Goal: Task Accomplishment & Management: Complete application form

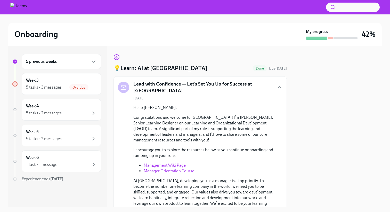
scroll to position [182, 0]
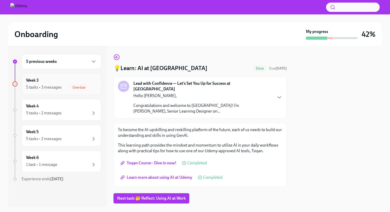
click at [56, 81] on div "Week 3 5 tasks • 3 messages Overdue" at bounding box center [61, 84] width 71 height 13
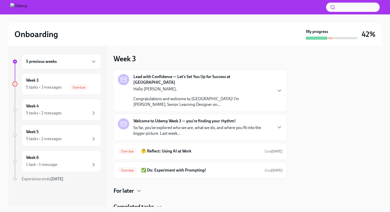
click at [219, 96] on p "Congratulations and welcome to [GEOGRAPHIC_DATA]! I’m [PERSON_NAME], Senior Lea…" at bounding box center [202, 101] width 139 height 11
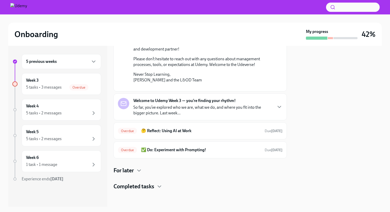
scroll to position [167, 0]
click at [212, 104] on strong "Welcome to Udemy Week 3 — you’re finding your rhythm!" at bounding box center [184, 101] width 102 height 6
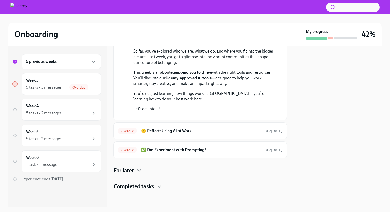
scroll to position [314, 0]
click at [191, 130] on h6 "🤔 Reflect: Using AI at Work" at bounding box center [200, 131] width 119 height 6
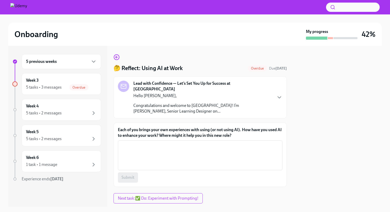
click at [223, 103] on p "Congratulations and welcome to Udemy! I’m James Larcus, Senior Learning Designe…" at bounding box center [202, 108] width 139 height 11
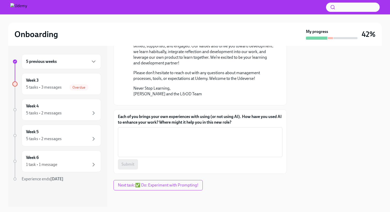
scroll to position [182, 0]
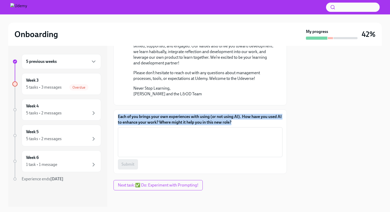
drag, startPoint x: 118, startPoint y: 116, endPoint x: 236, endPoint y: 124, distance: 118.0
click at [236, 124] on label "Each of you brings your own experiences with using (or not using AI). How have …" at bounding box center [200, 119] width 164 height 11
copy label "Each of you brings your own experiences with using (or not using AI). How have …"
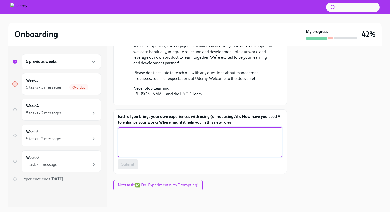
click at [155, 138] on textarea "Each of you brings your own experiences with using (or not using AI). How have …" at bounding box center [200, 142] width 158 height 25
paste textarea "In the past, I used AI to draft proposals, summarize reports, translate content…"
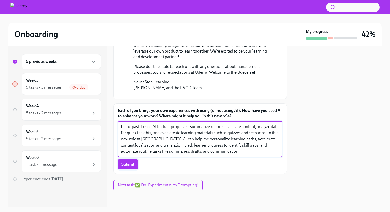
type textarea "In the past, I used AI to draft proposals, summarize reports, translate content…"
click at [130, 167] on span "Submit" at bounding box center [127, 164] width 13 height 5
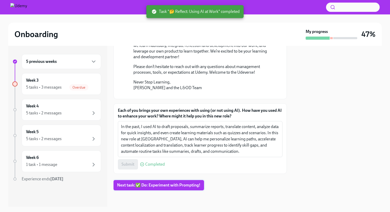
click at [148, 188] on span "Next task : ✅ Do: Experiment with Prompting!" at bounding box center [158, 185] width 83 height 5
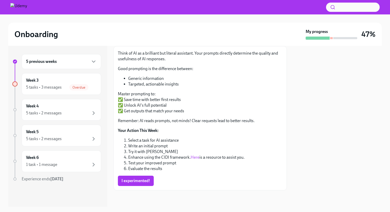
scroll to position [222, 0]
click at [75, 64] on div "5 previous weeks" at bounding box center [61, 61] width 71 height 6
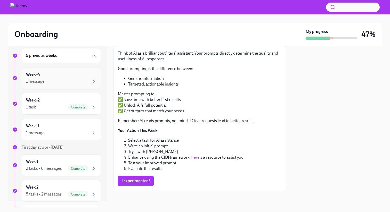
scroll to position [0, 0]
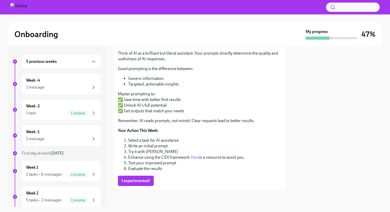
click at [72, 64] on div "5 previous weeks" at bounding box center [61, 61] width 71 height 6
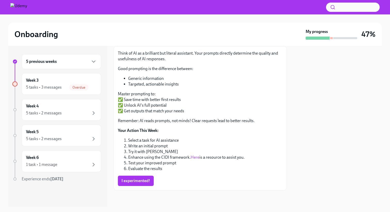
scroll to position [246, 0]
click at [196, 158] on link "Here" at bounding box center [194, 157] width 9 height 5
click at [141, 180] on span "I experimented!" at bounding box center [135, 180] width 29 height 5
click at [70, 81] on div "Week 3 5 tasks • 3 messages" at bounding box center [61, 84] width 71 height 13
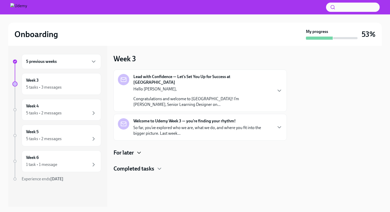
click at [140, 150] on icon "button" at bounding box center [139, 153] width 6 height 6
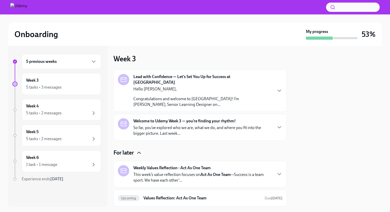
scroll to position [27, 0]
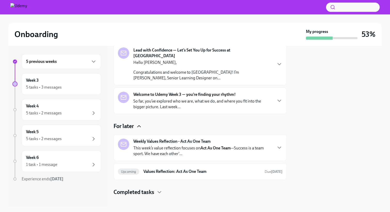
click at [156, 188] on div "Completed tasks" at bounding box center [199, 192] width 173 height 8
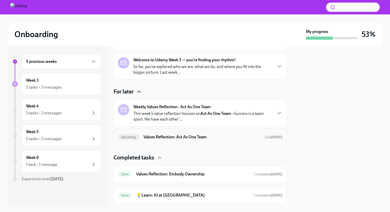
scroll to position [58, 0]
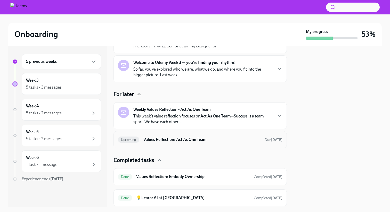
click at [170, 137] on h6 "Values Reflection: Act As One Team" at bounding box center [201, 140] width 117 height 6
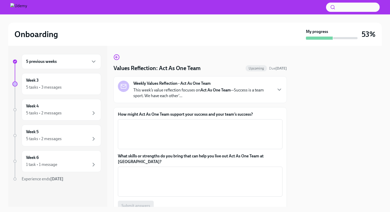
click at [192, 91] on p "This week’s value reflection focuses on Act As One Team —Success is a team spor…" at bounding box center [202, 92] width 139 height 11
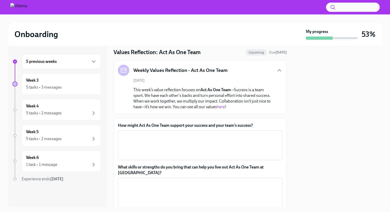
scroll to position [19, 0]
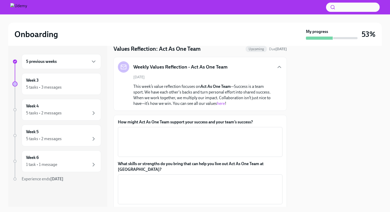
click at [219, 104] on link "here" at bounding box center [221, 103] width 8 height 5
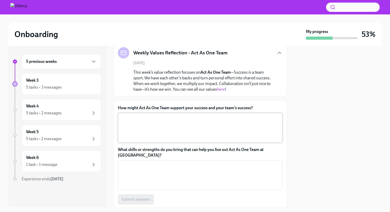
scroll to position [30, 0]
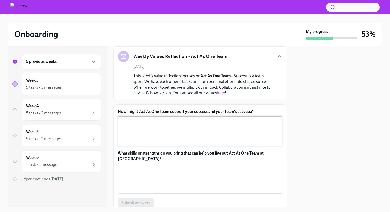
click at [156, 124] on textarea "How might Act As One Team support your success and your team’s success?" at bounding box center [200, 131] width 158 height 25
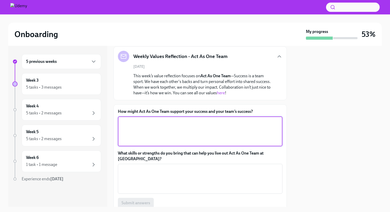
paste textarea "Acting as one team helps me succeed by creating an environment where knowledge …"
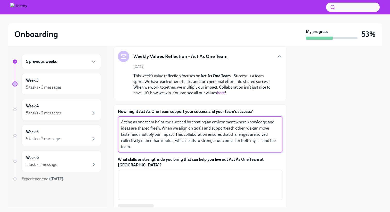
type textarea "Acting as one team helps me succeed by creating an environment where knowledge …"
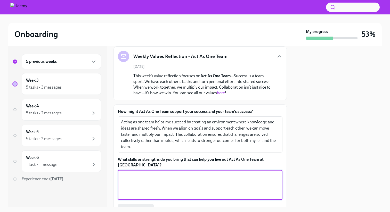
click at [153, 181] on textarea "What skills or strengths do you bring that can help you live out Act As One Tea…" at bounding box center [200, 185] width 158 height 25
paste textarea "I bring strong collaboration skills, openness to feedback, and the ability to c…"
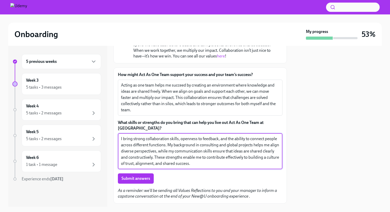
scroll to position [71, 0]
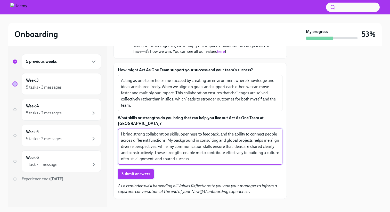
type textarea "I bring strong collaboration skills, openness to feedback, and the ability to c…"
click at [139, 171] on span "Submit answers" at bounding box center [135, 173] width 29 height 5
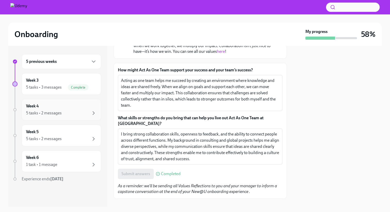
click at [51, 107] on div "Week 4 5 tasks • 2 messages" at bounding box center [61, 109] width 71 height 13
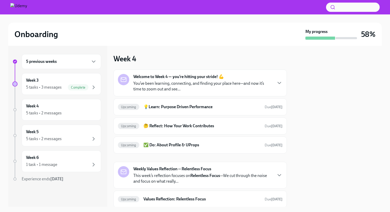
click at [181, 87] on p "You’ve been learning, connecting, and finding your place here—and now it’s time…" at bounding box center [202, 86] width 139 height 11
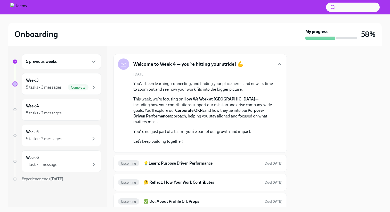
scroll to position [19, 0]
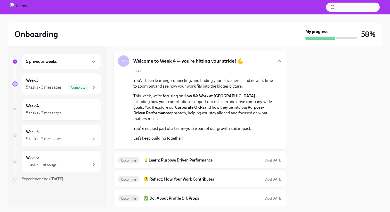
click at [70, 64] on div "5 previous weeks" at bounding box center [61, 61] width 71 height 6
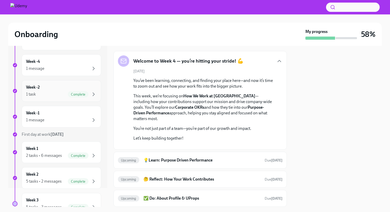
scroll to position [13, 0]
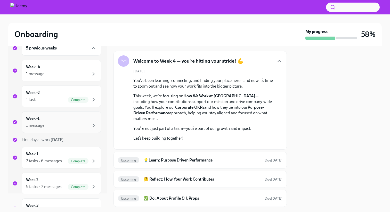
click at [64, 124] on div "1 message" at bounding box center [61, 125] width 71 height 6
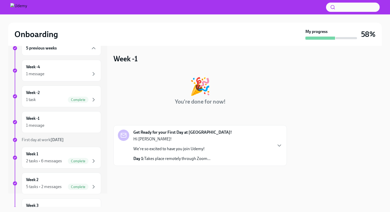
click at [150, 136] on div "Get Ready for your First Day at Udemy! Hi Jongsong! We're so excited to have yo…" at bounding box center [182, 146] width 98 height 32
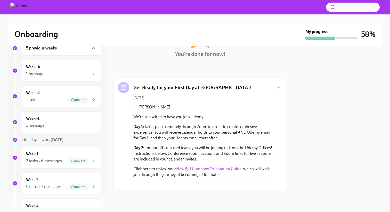
scroll to position [107, 0]
click at [186, 166] on link "New@U Company Orientation Guide" at bounding box center [208, 168] width 65 height 5
click at [91, 73] on icon "button" at bounding box center [93, 74] width 6 height 6
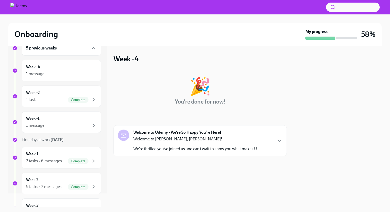
click at [159, 136] on div "Welcome to Udemy - We’re So Happy You’re Here! Welcome to Udemy, Jongsong! We’r…" at bounding box center [196, 141] width 127 height 22
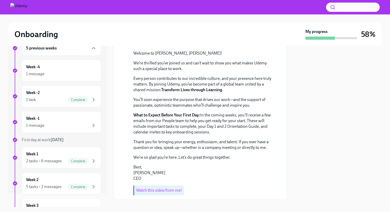
scroll to position [112, 0]
click at [58, 52] on div "5 previous weeks" at bounding box center [61, 48] width 79 height 15
